Goal: Task Accomplishment & Management: Manage account settings

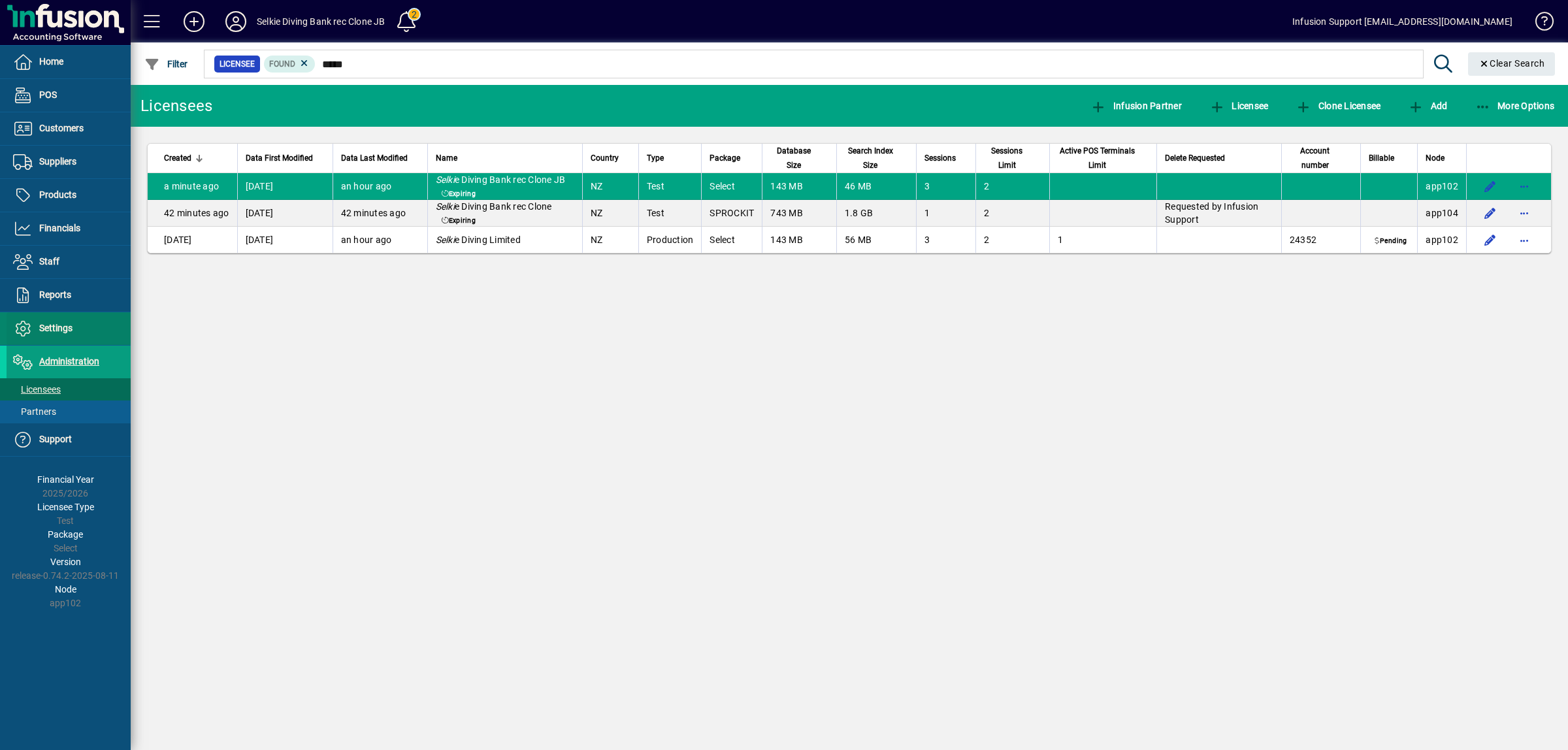
click at [61, 327] on span "Settings" at bounding box center [55, 327] width 33 height 10
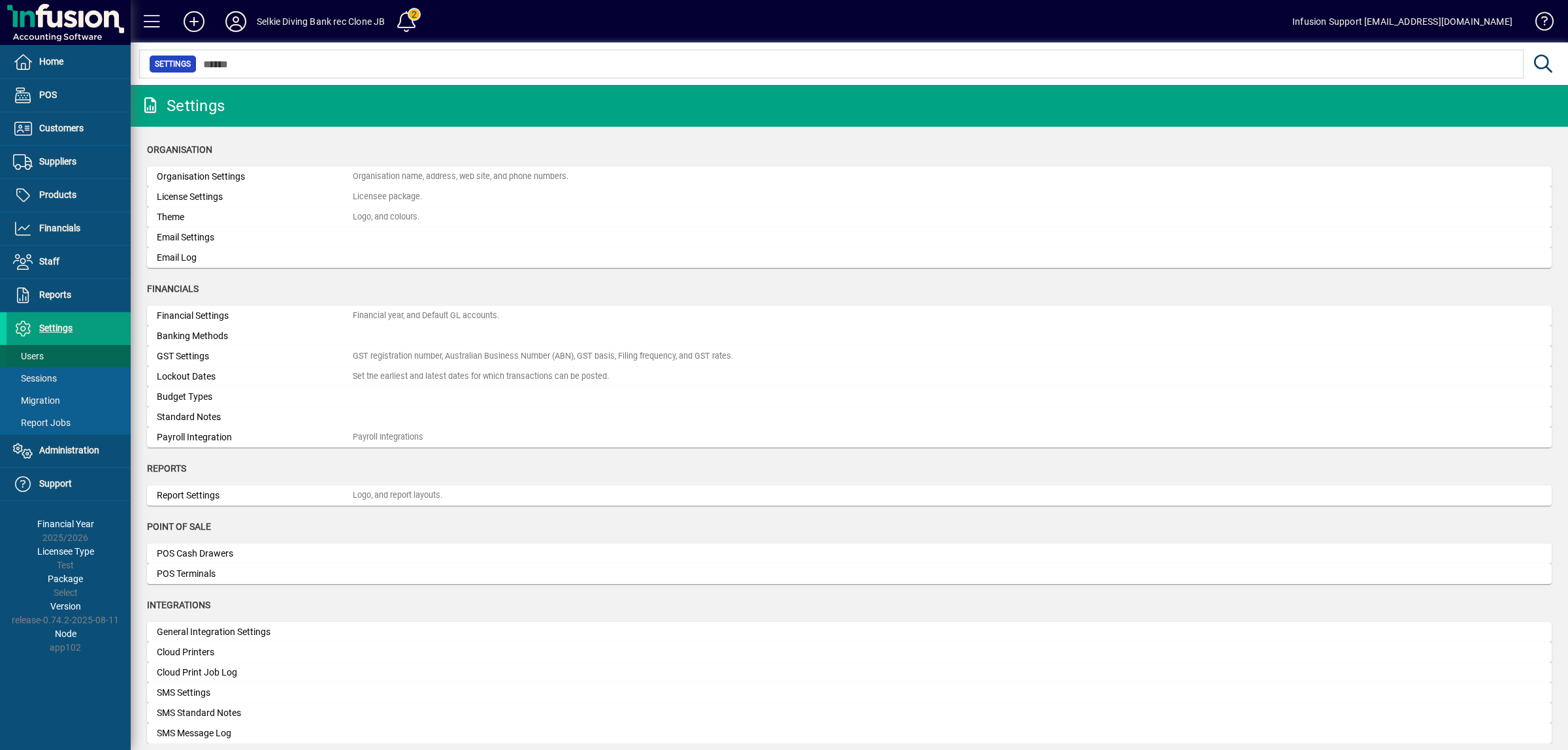
click at [56, 357] on span at bounding box center [68, 356] width 124 height 31
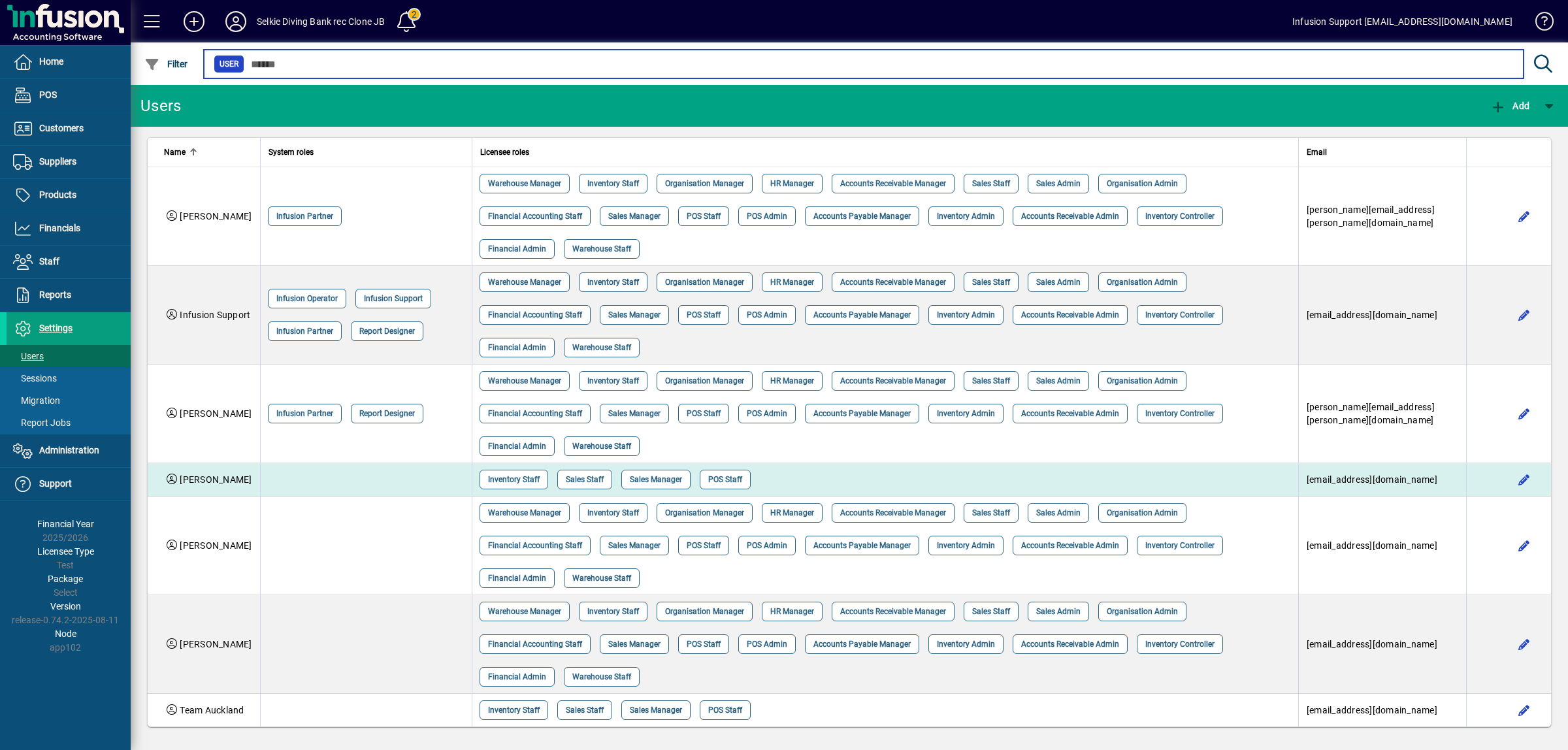
scroll to position [11, 0]
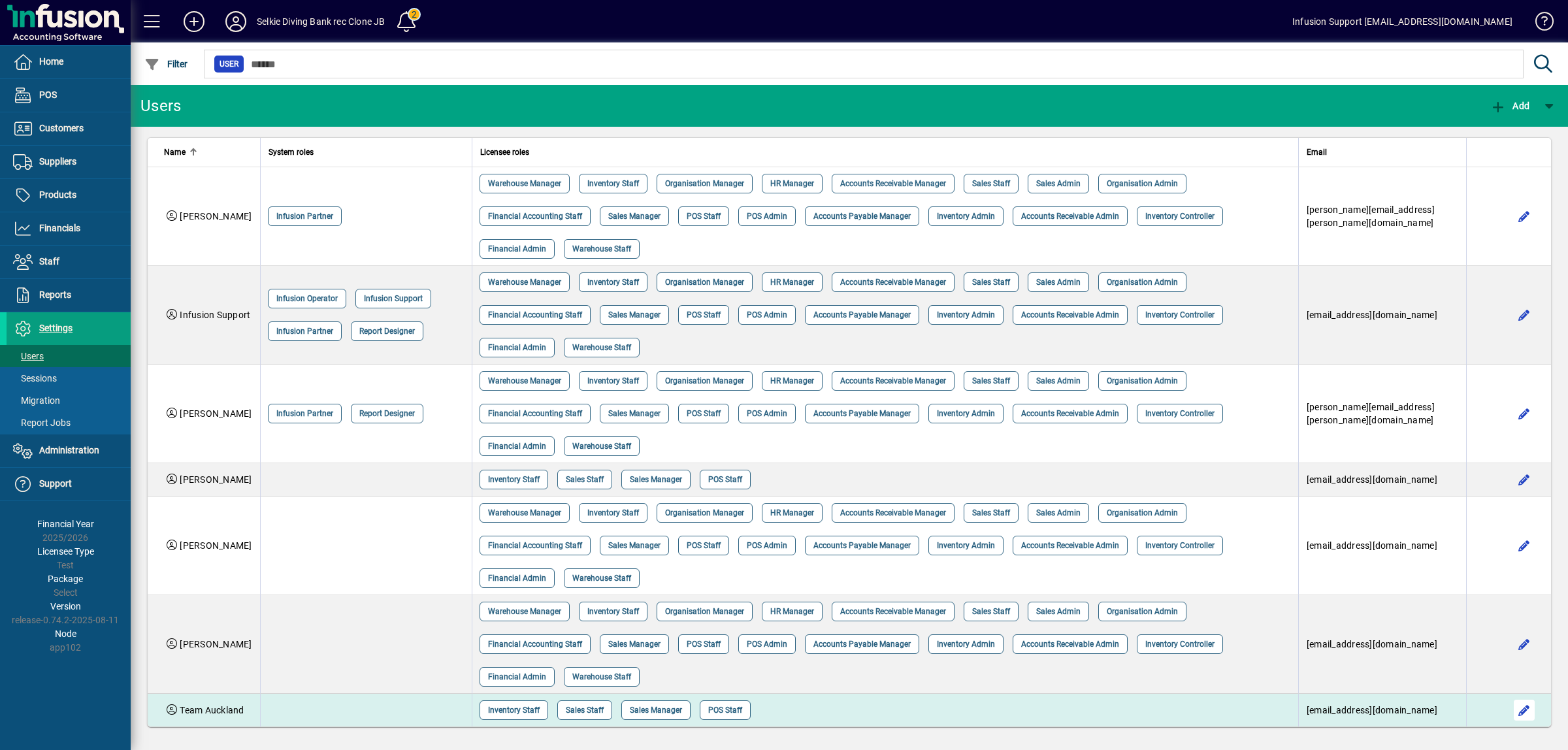
click at [1508, 710] on span "button" at bounding box center [1523, 710] width 31 height 31
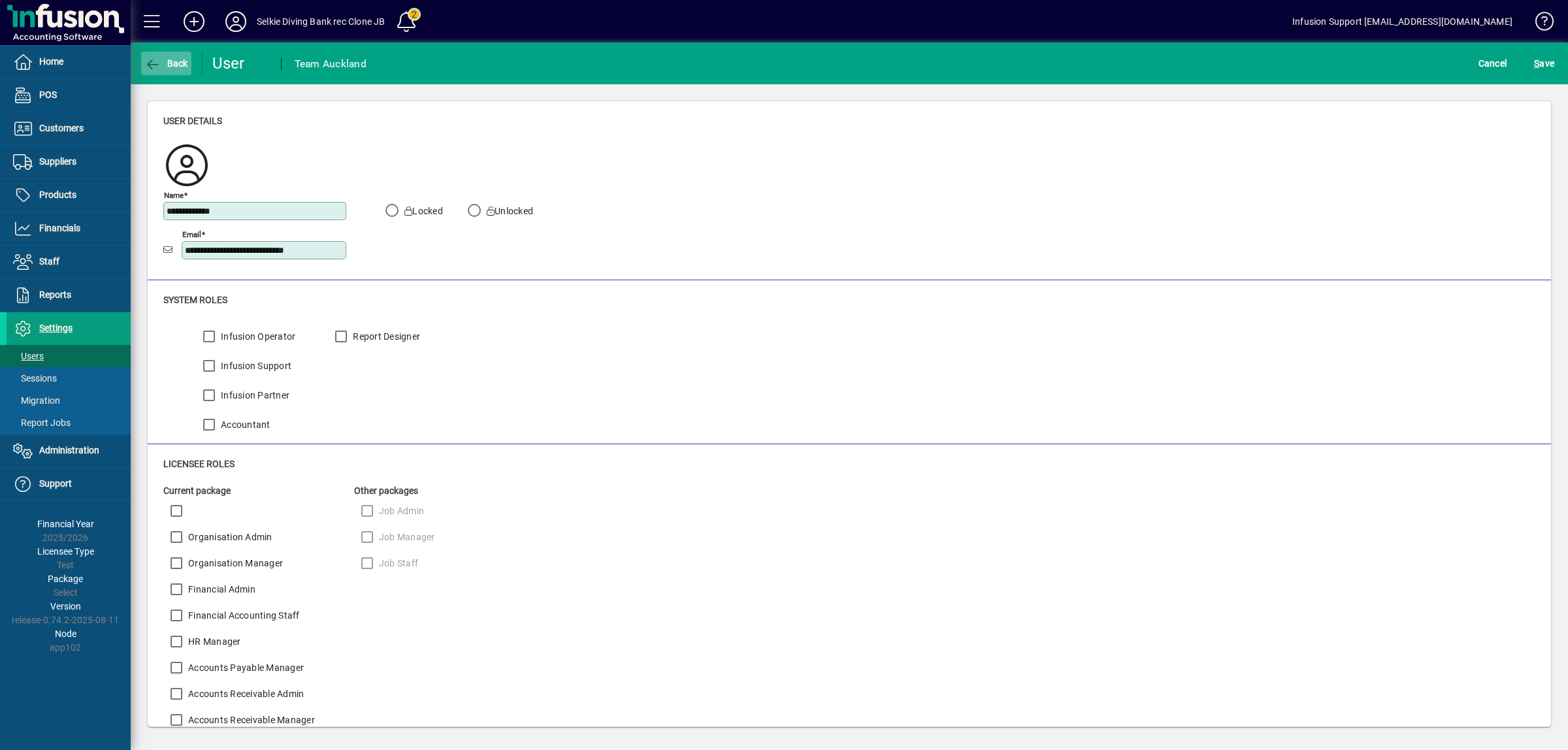
click at [153, 59] on icon "button" at bounding box center [152, 64] width 16 height 13
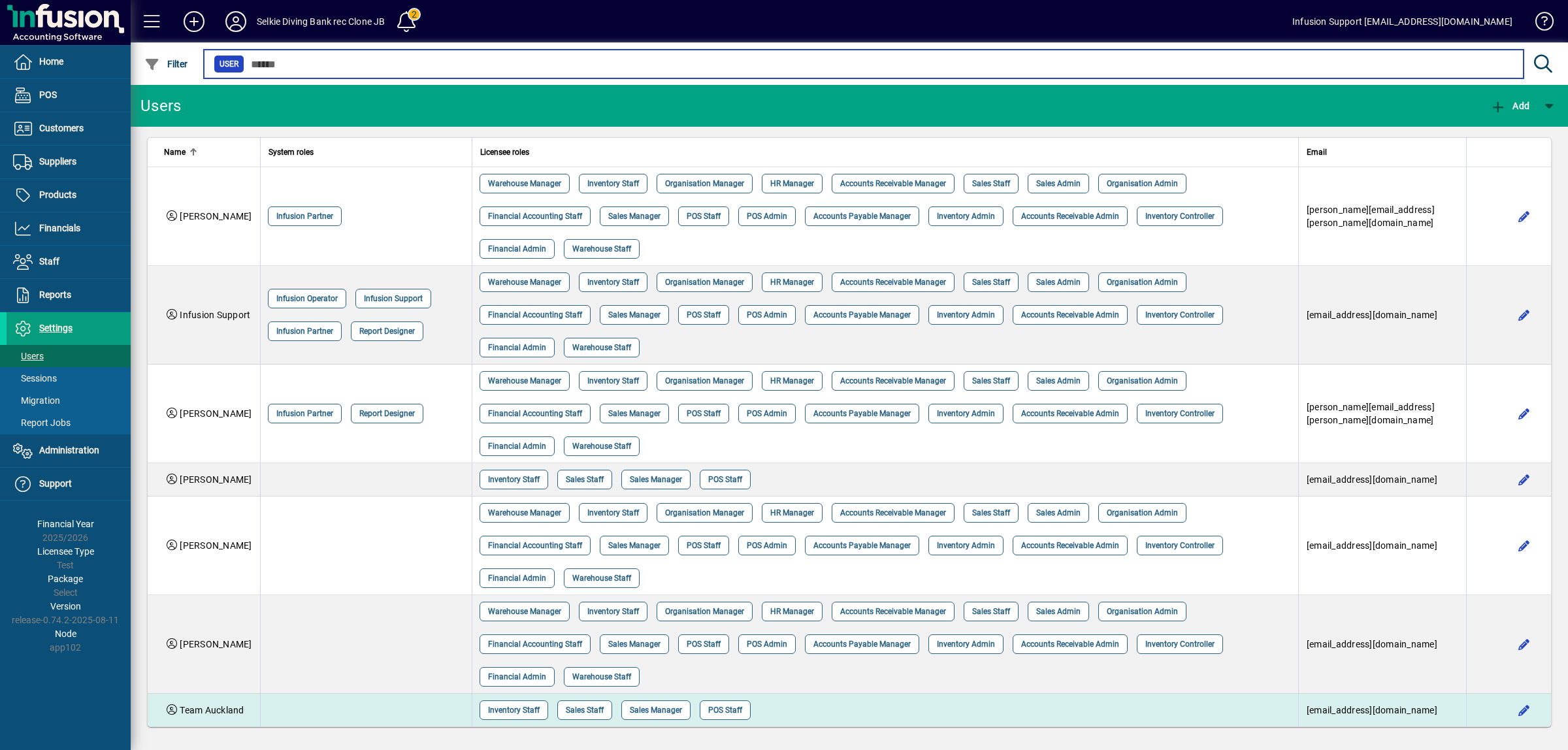
scroll to position [11, 0]
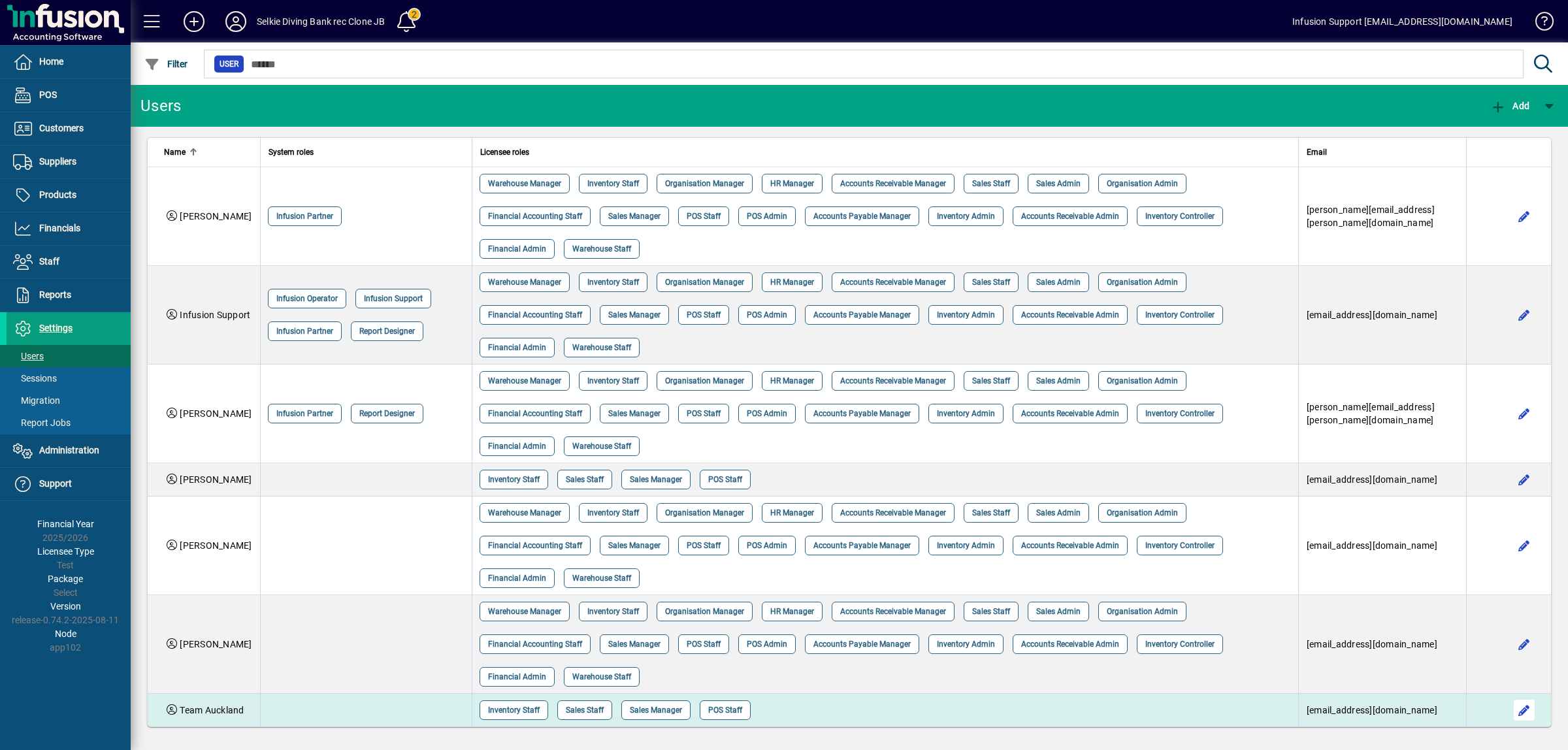
click at [1508, 709] on span "button" at bounding box center [1523, 710] width 31 height 31
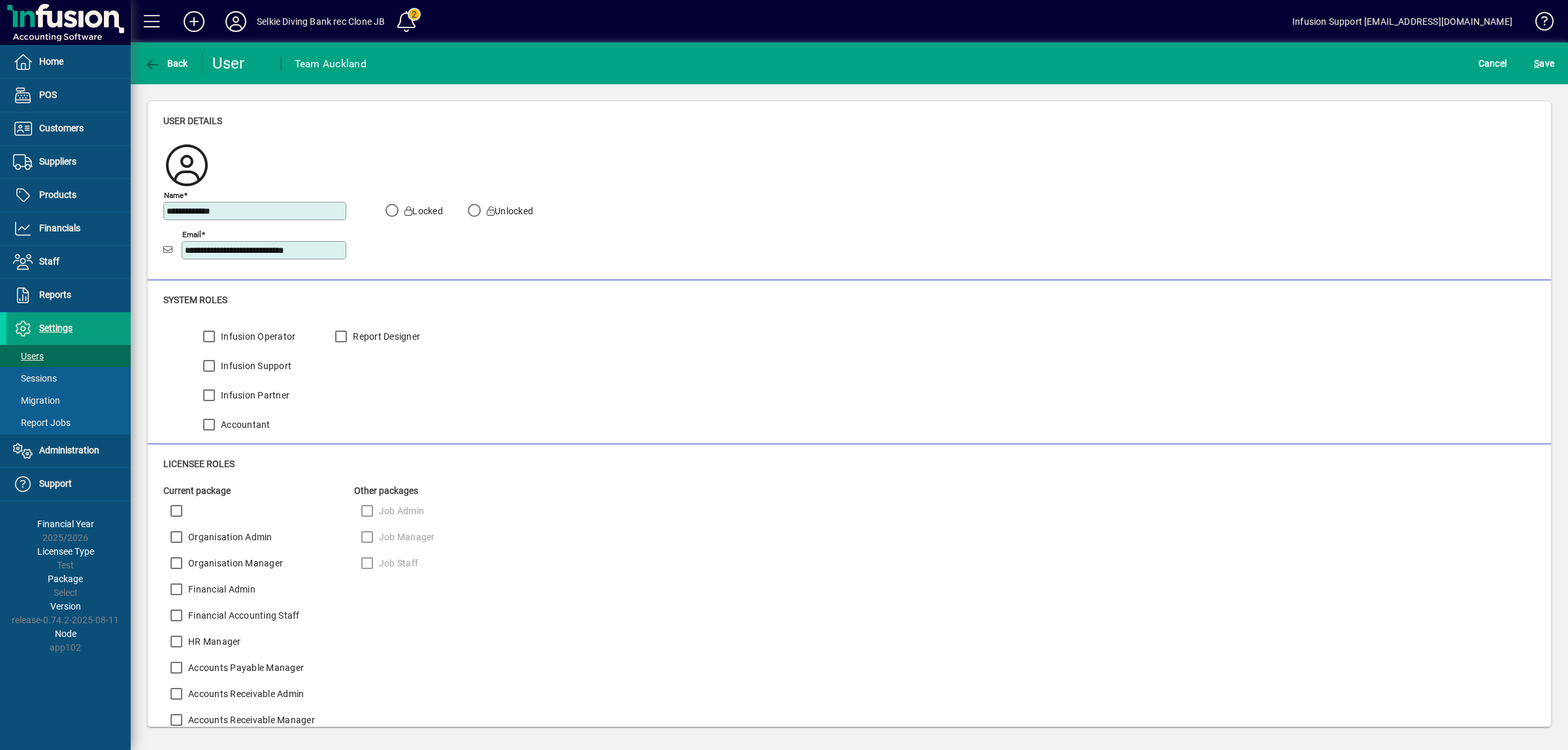
drag, startPoint x: 291, startPoint y: 212, endPoint x: 144, endPoint y: 210, distance: 147.0
click at [144, 210] on div "**********" at bounding box center [849, 413] width 1437 height 659
drag, startPoint x: 336, startPoint y: 249, endPoint x: 172, endPoint y: 255, distance: 164.1
click at [172, 255] on div "**********" at bounding box center [254, 250] width 183 height 25
click at [1498, 66] on span "Cancel" at bounding box center [1493, 64] width 28 height 21
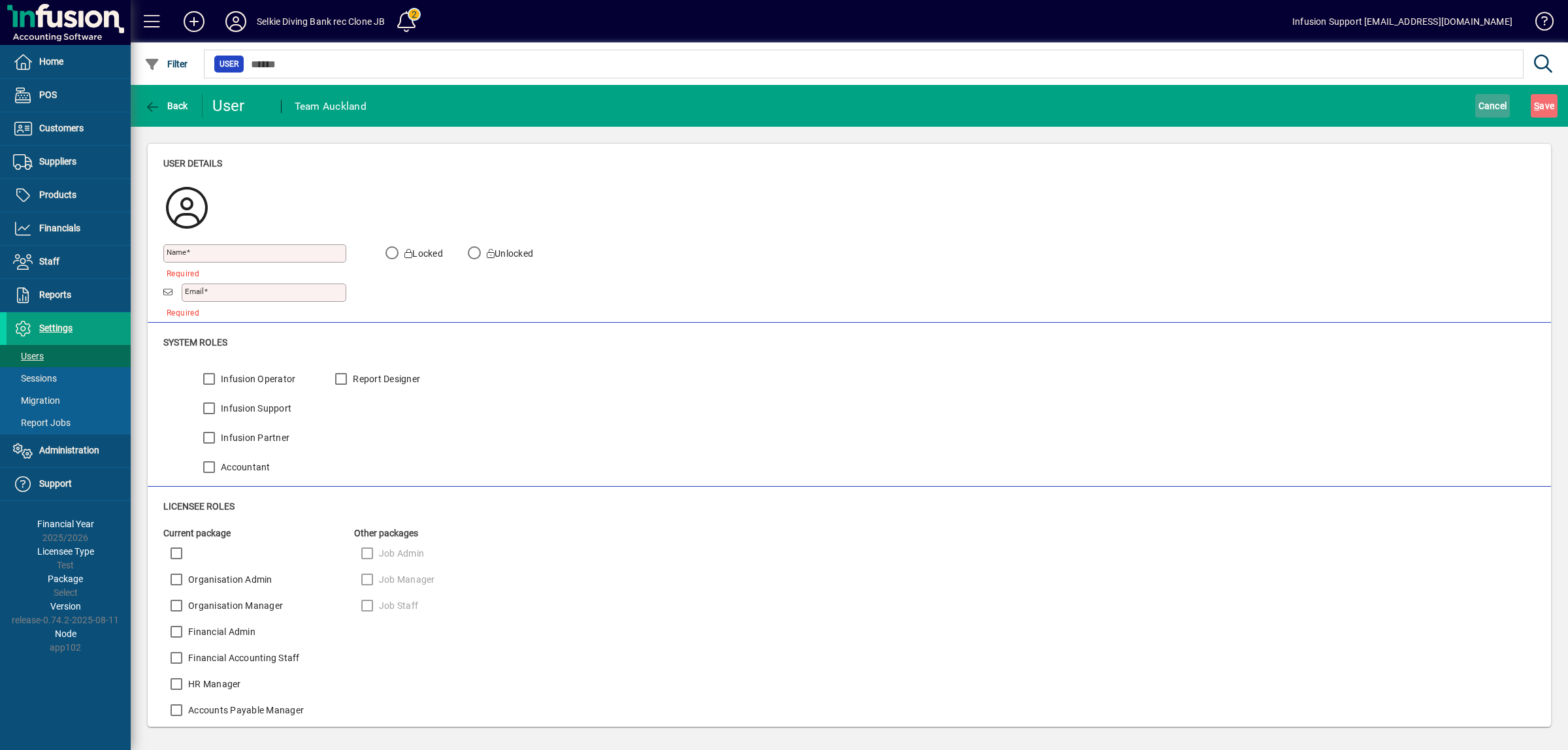
type input "**********"
click at [1491, 108] on span "More Options" at bounding box center [1515, 105] width 80 height 10
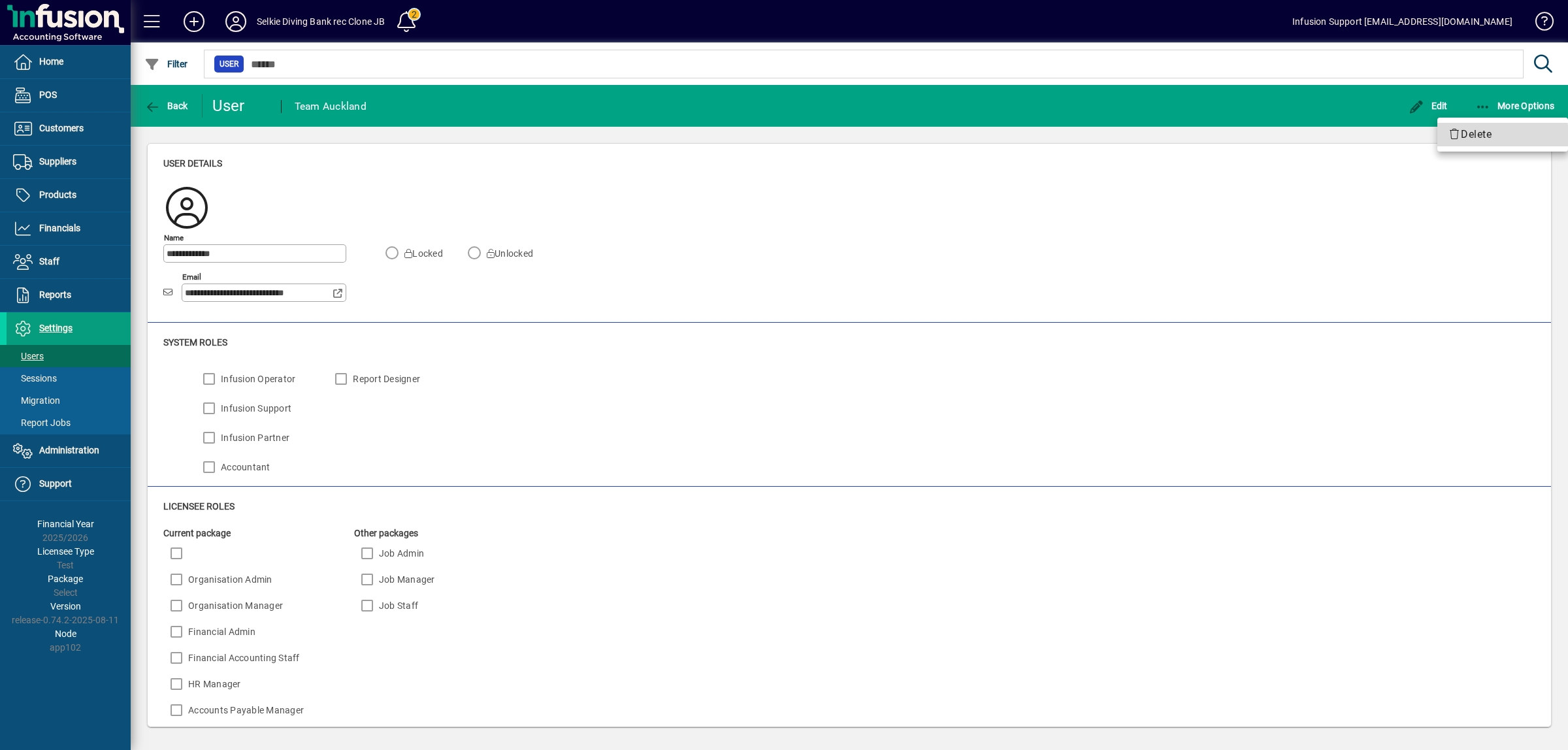
click at [1477, 136] on span "Delete" at bounding box center [1503, 135] width 110 height 16
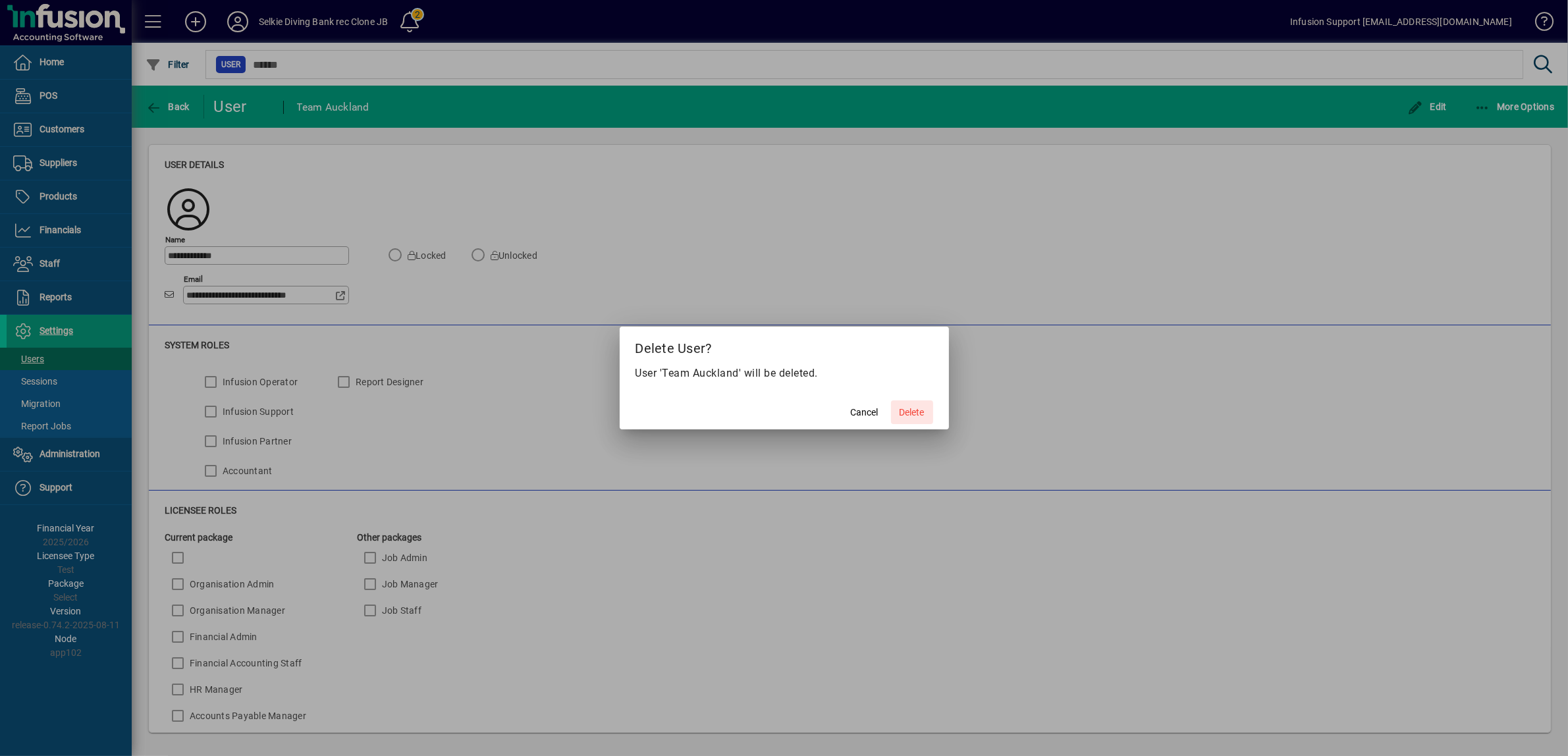
click at [917, 406] on span "Delete" at bounding box center [912, 413] width 25 height 13
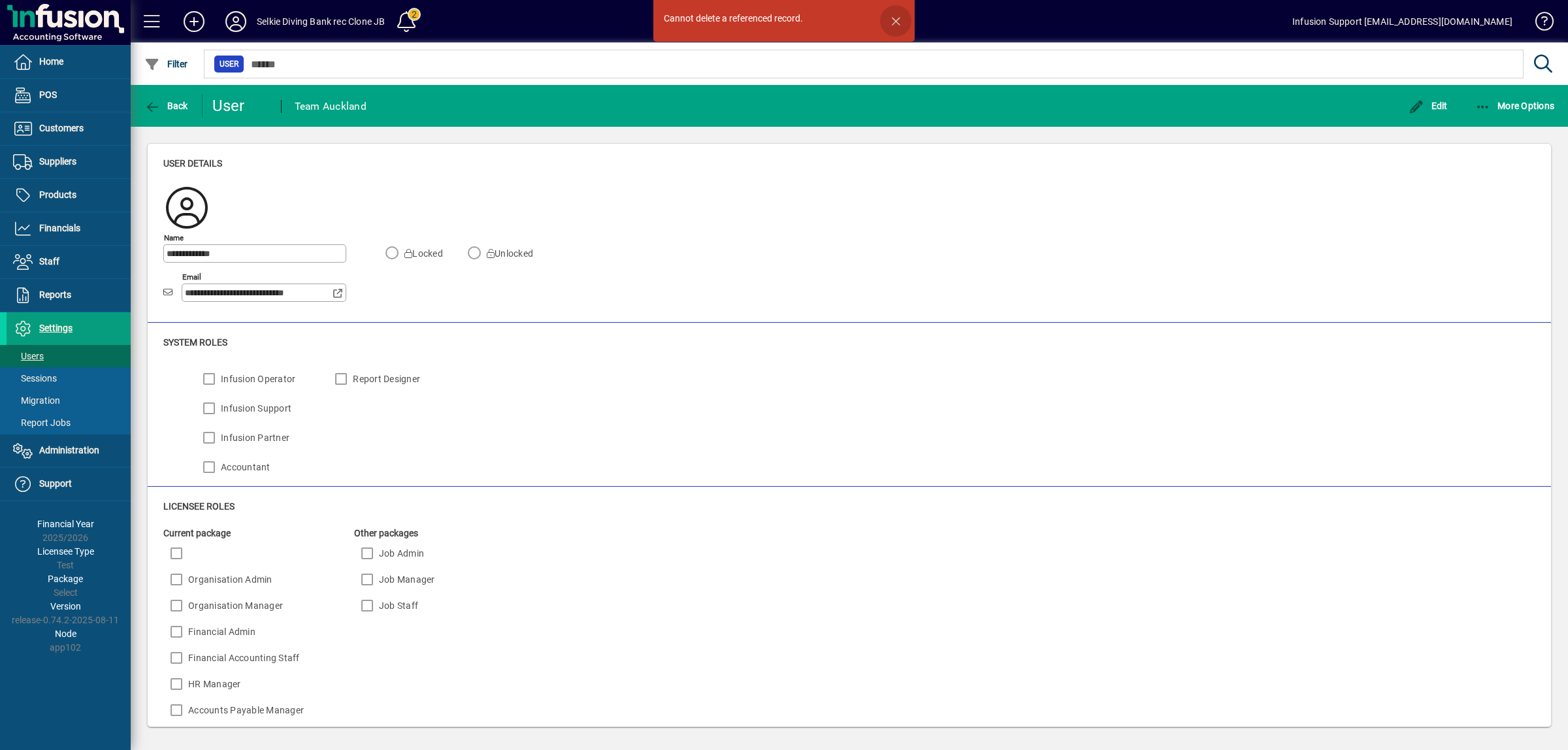
click at [890, 16] on span "button" at bounding box center [895, 21] width 31 height 31
click at [165, 106] on span "Back" at bounding box center [166, 105] width 44 height 10
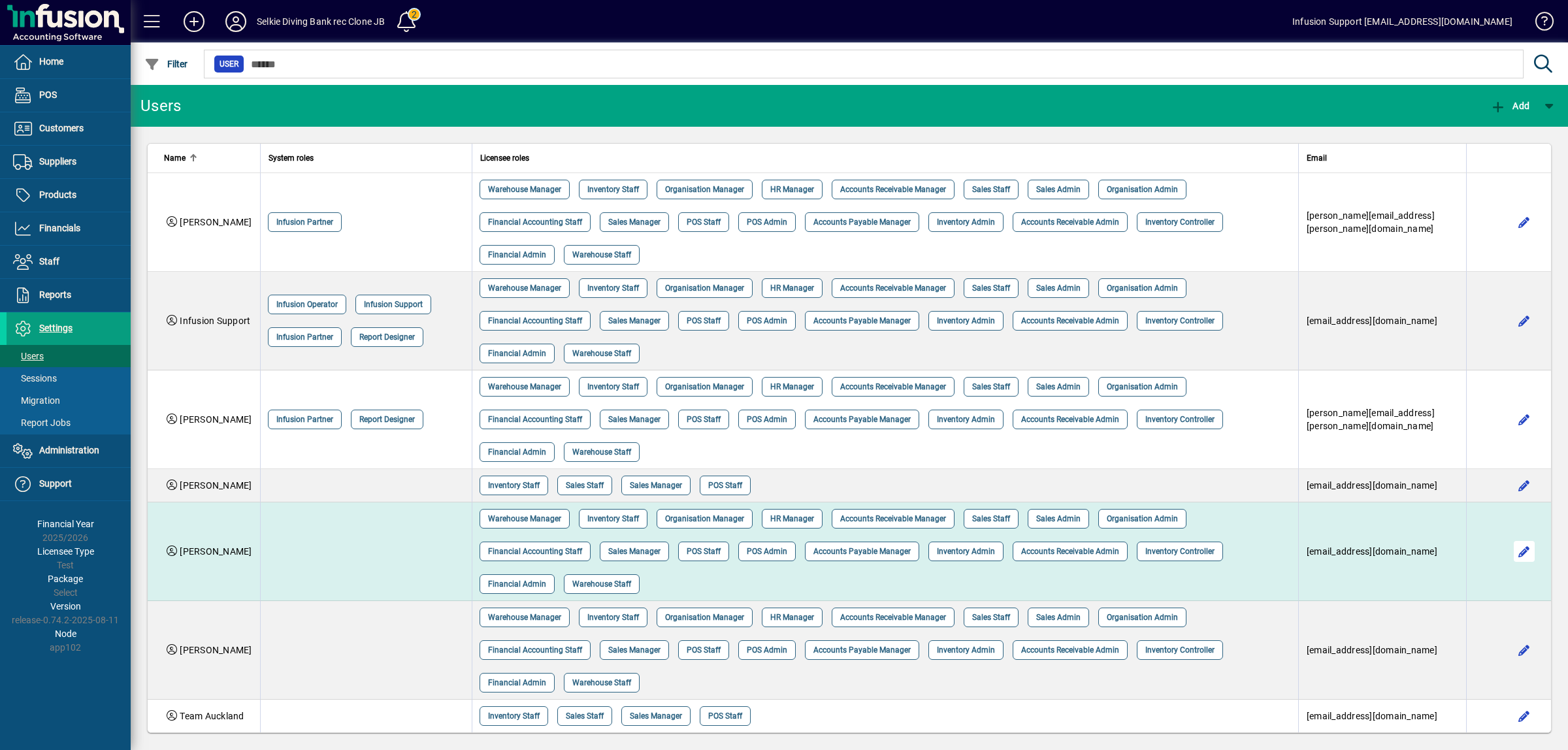
click at [1509, 556] on span "button" at bounding box center [1523, 551] width 31 height 31
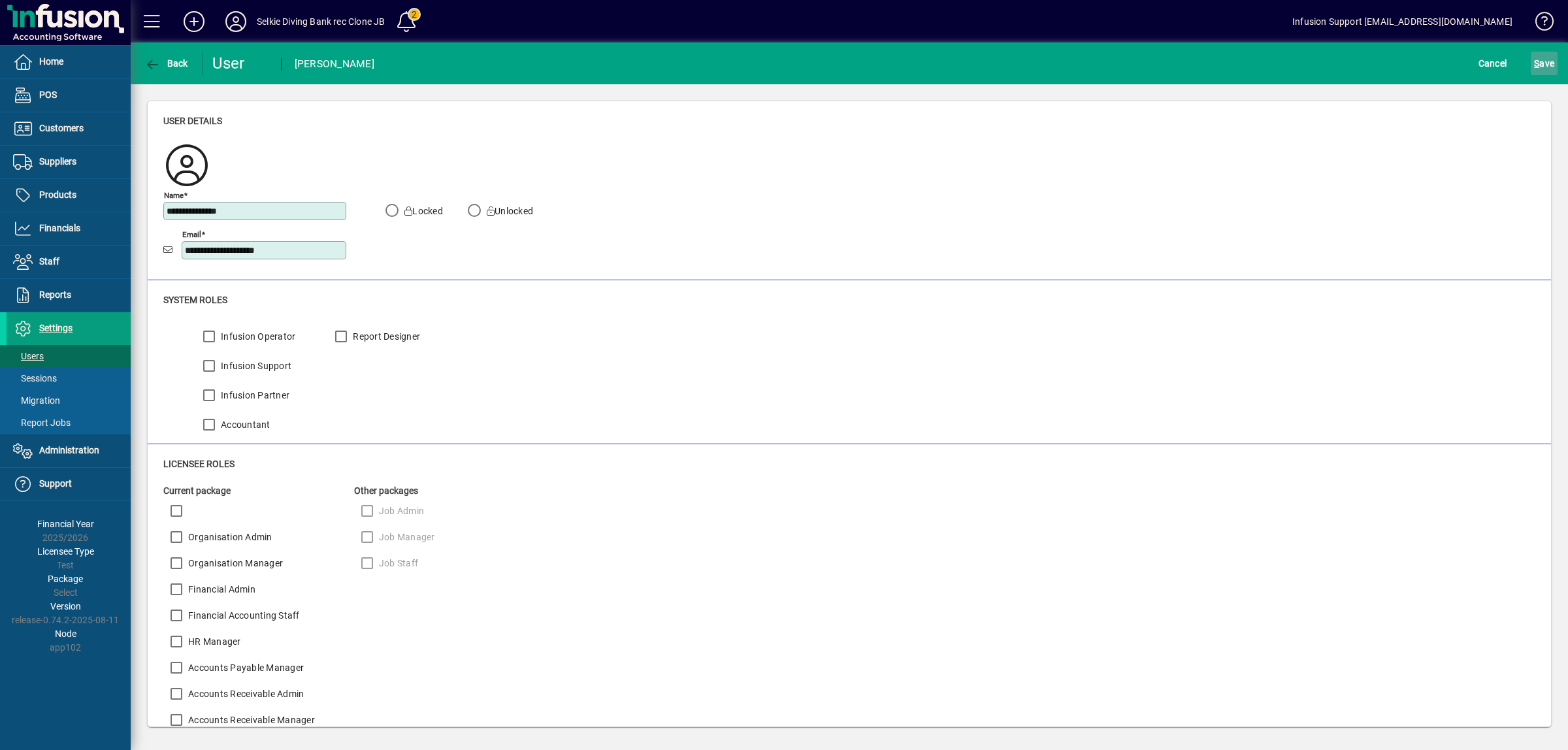
click at [1547, 59] on span "S ave" at bounding box center [1543, 64] width 20 height 21
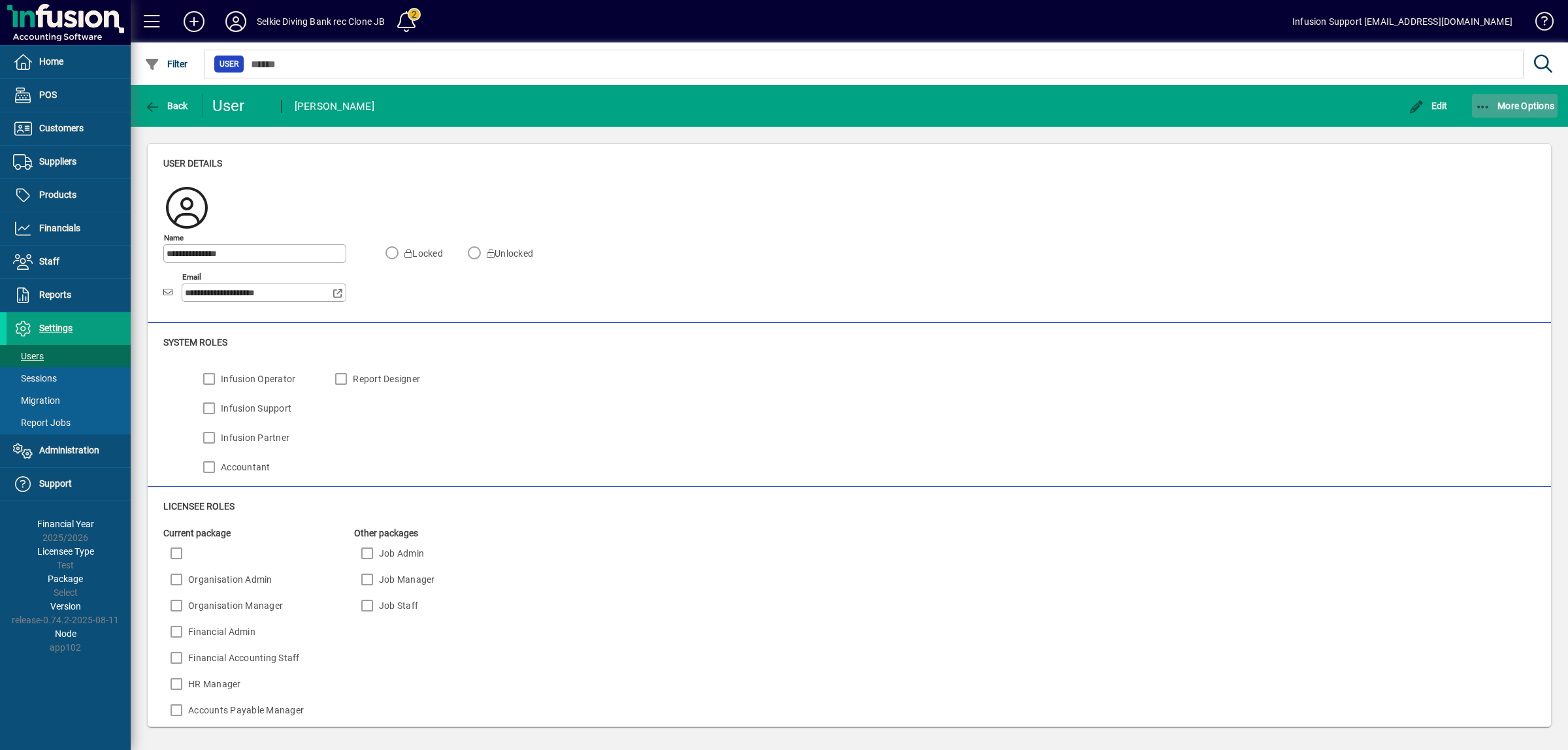
click at [1500, 105] on span "More Options" at bounding box center [1515, 105] width 80 height 10
click at [1446, 131] on button "Delete" at bounding box center [1503, 135] width 131 height 24
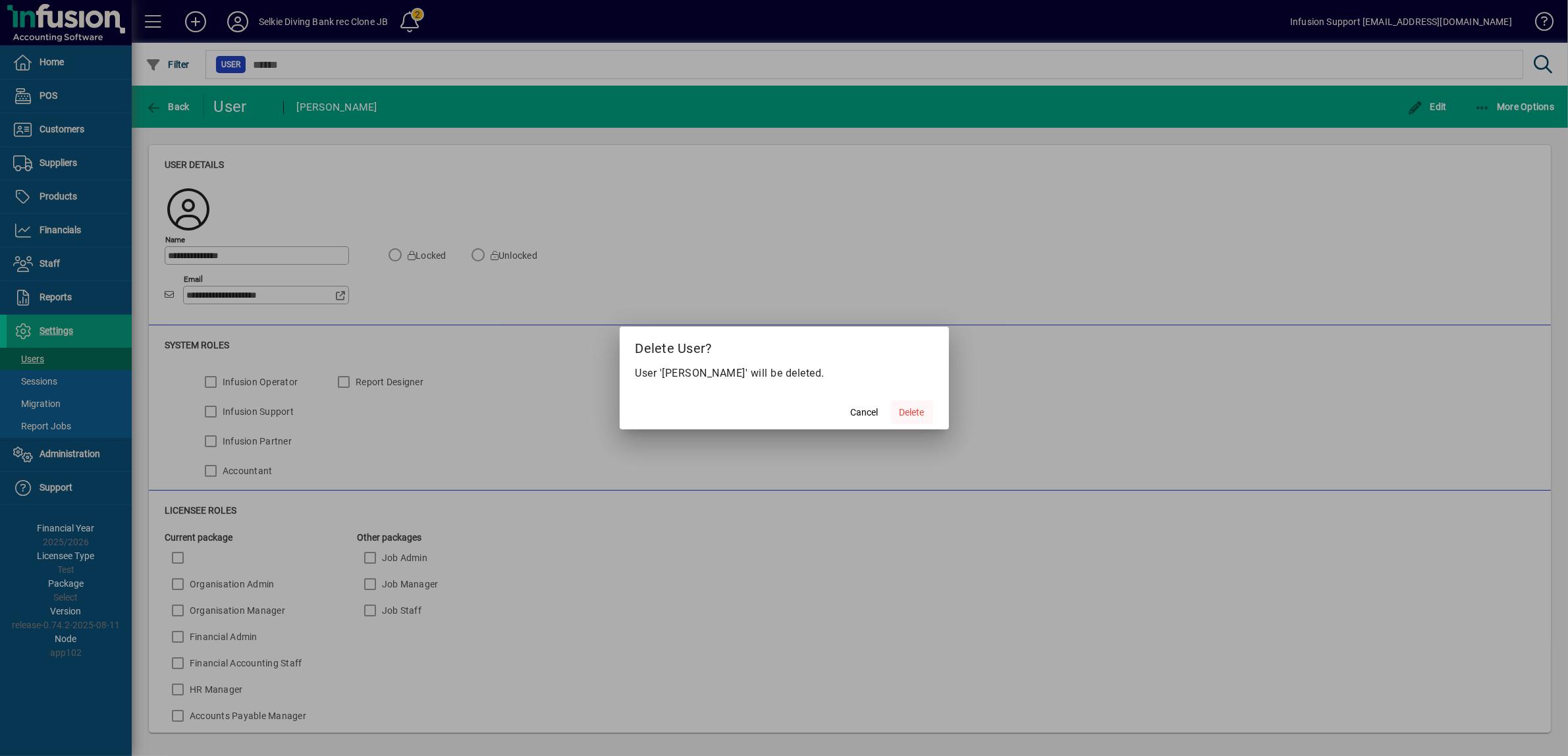
click at [916, 415] on span "Delete" at bounding box center [912, 413] width 25 height 13
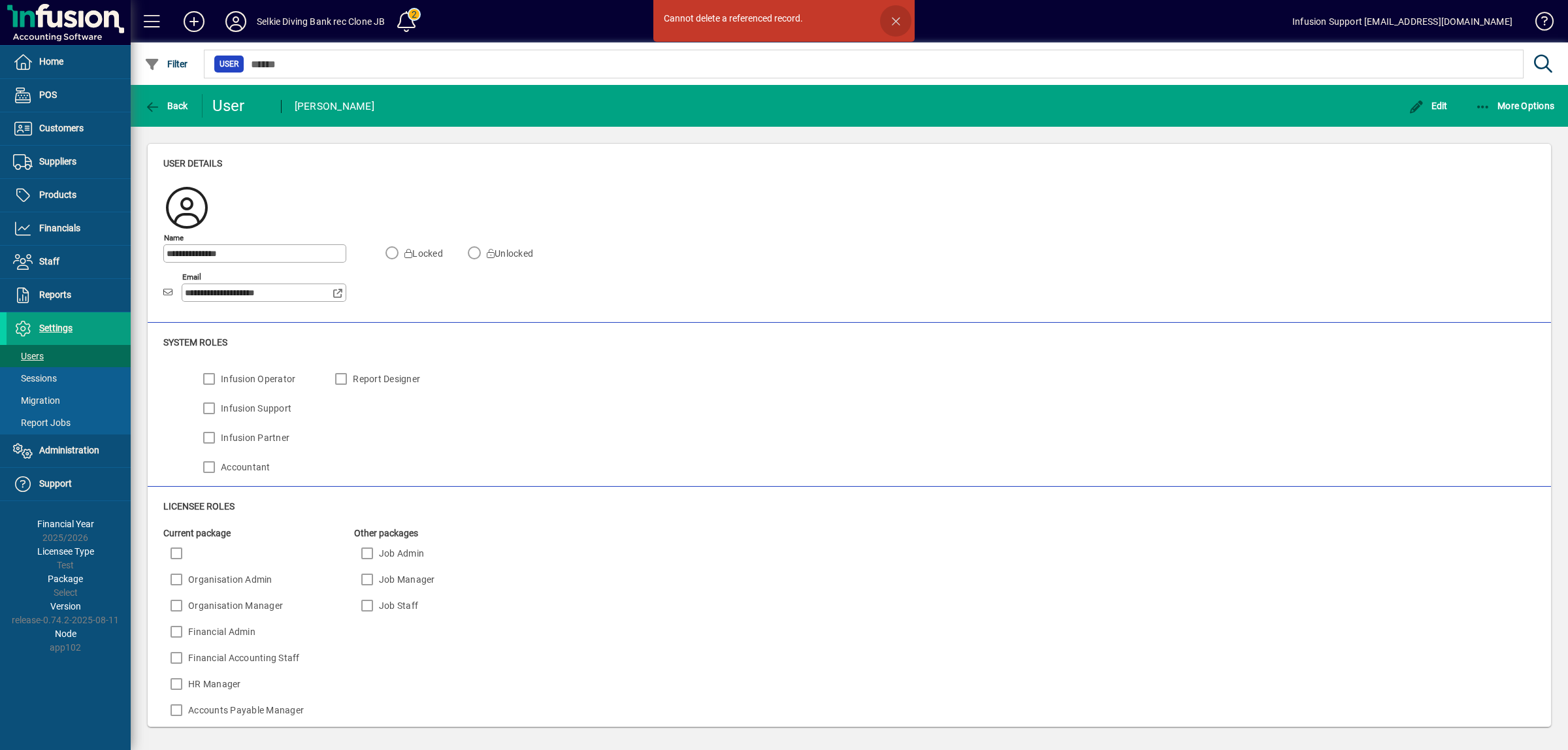
click at [895, 18] on span "button" at bounding box center [895, 21] width 31 height 31
click at [151, 98] on span "button" at bounding box center [166, 105] width 50 height 31
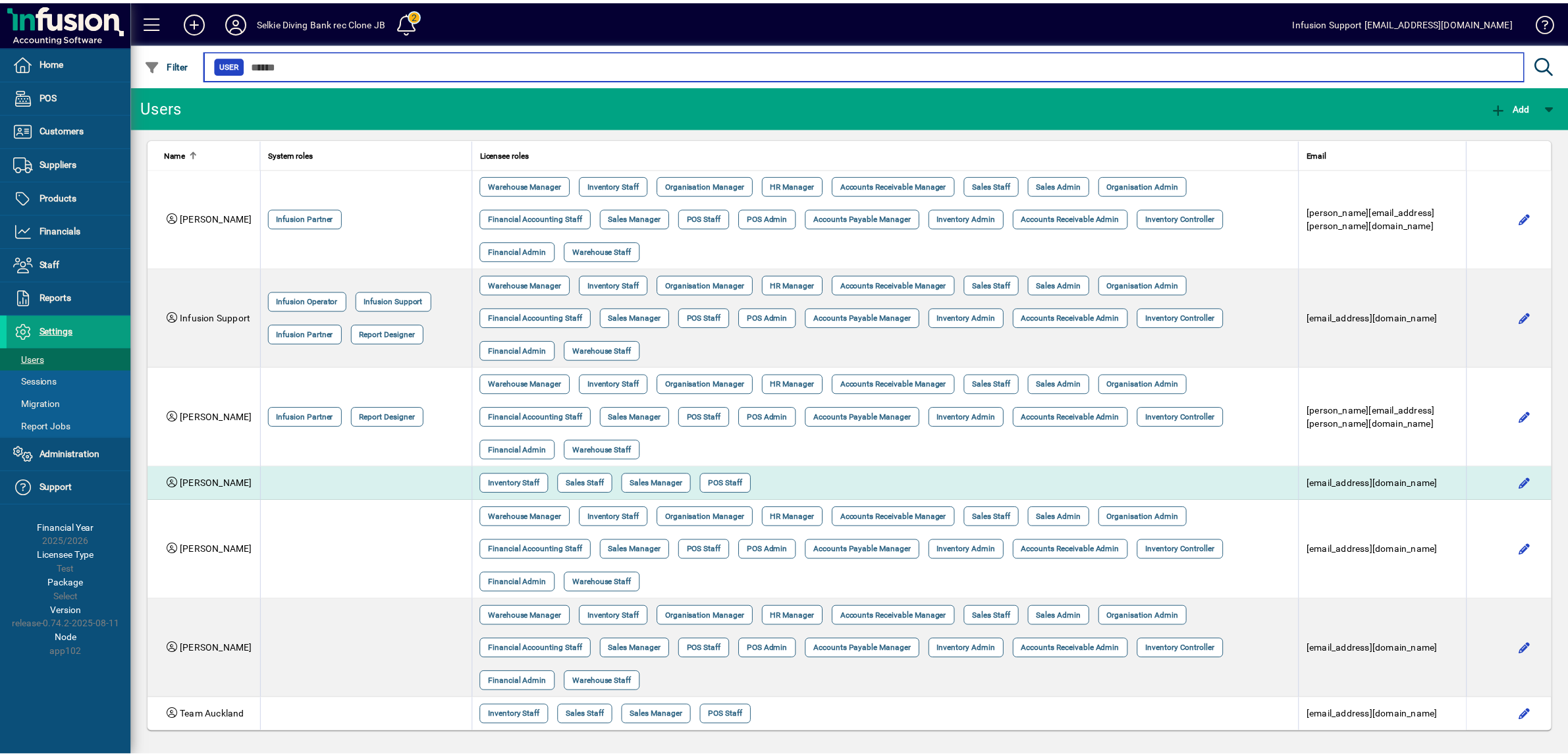
scroll to position [11, 0]
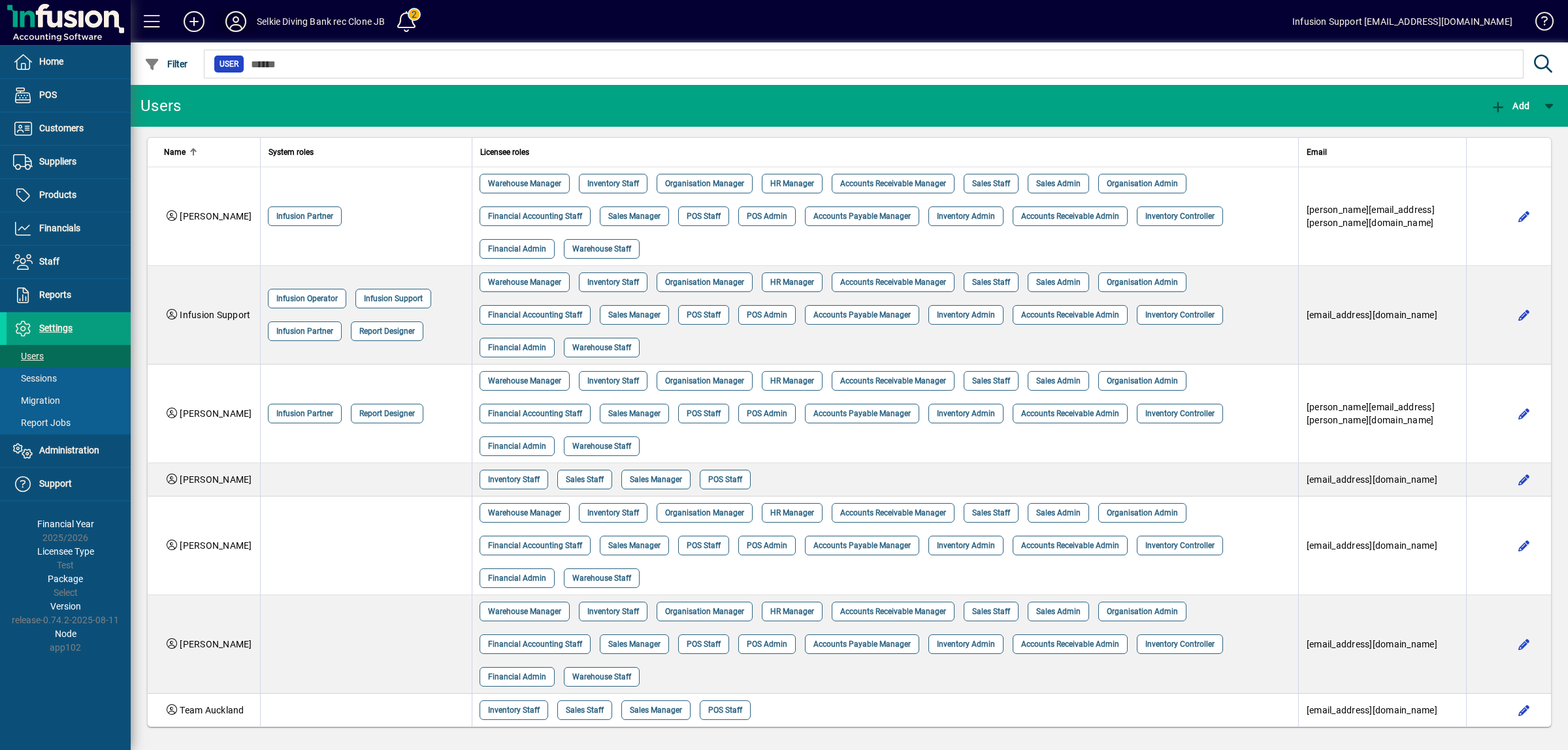
click at [234, 18] on icon at bounding box center [236, 22] width 27 height 21
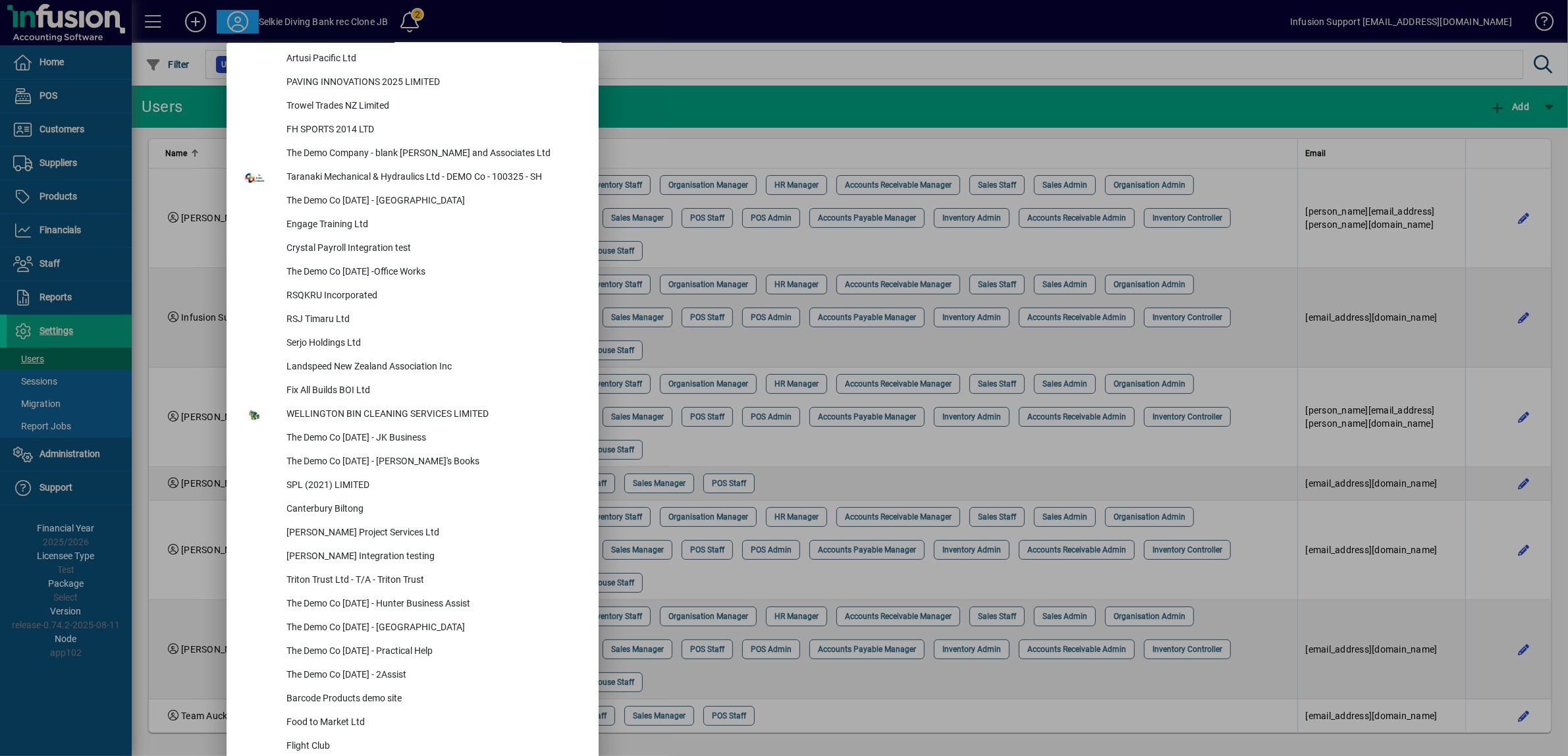
scroll to position [5472, 0]
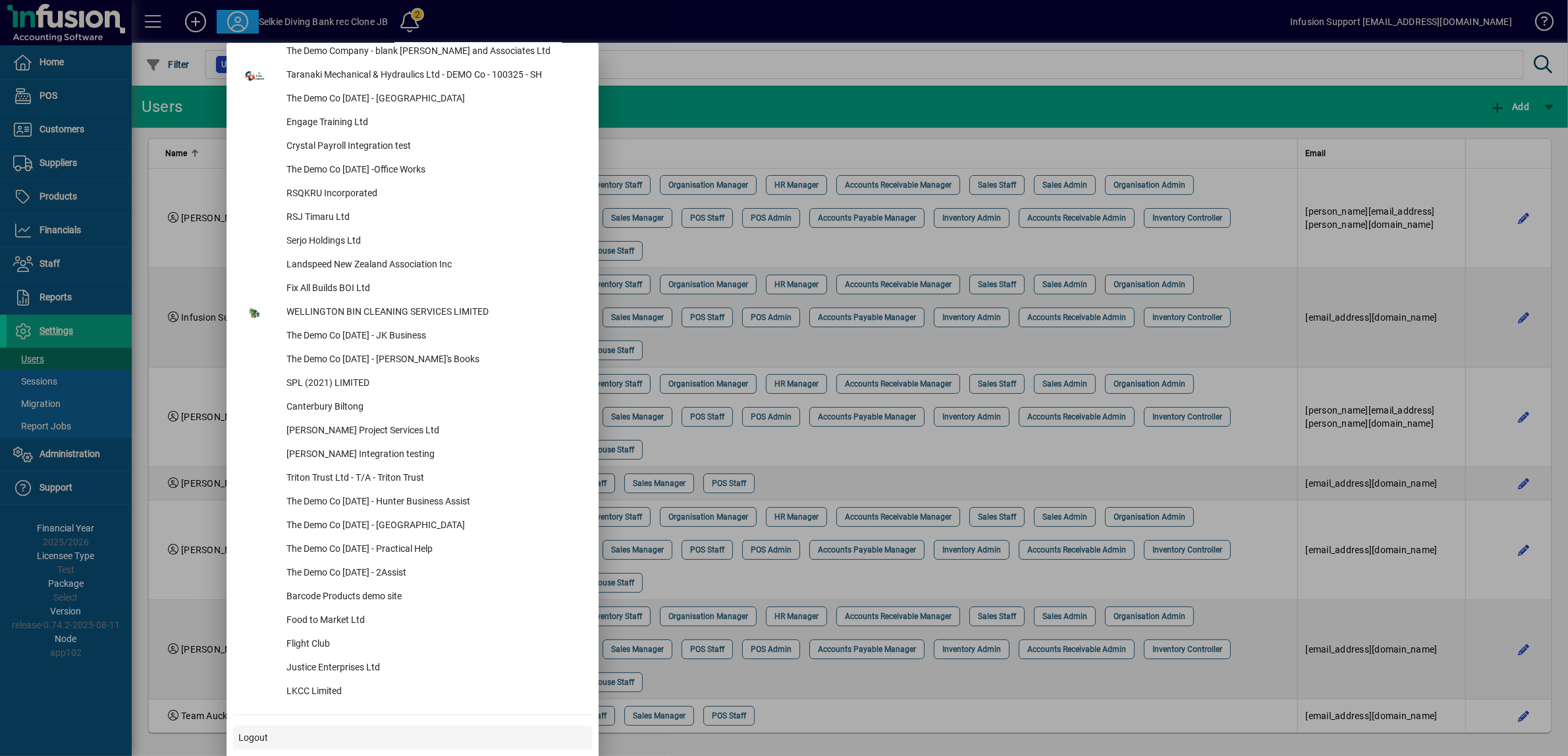
click at [265, 742] on span "Logout" at bounding box center [252, 738] width 30 height 13
